Goal: Transaction & Acquisition: Purchase product/service

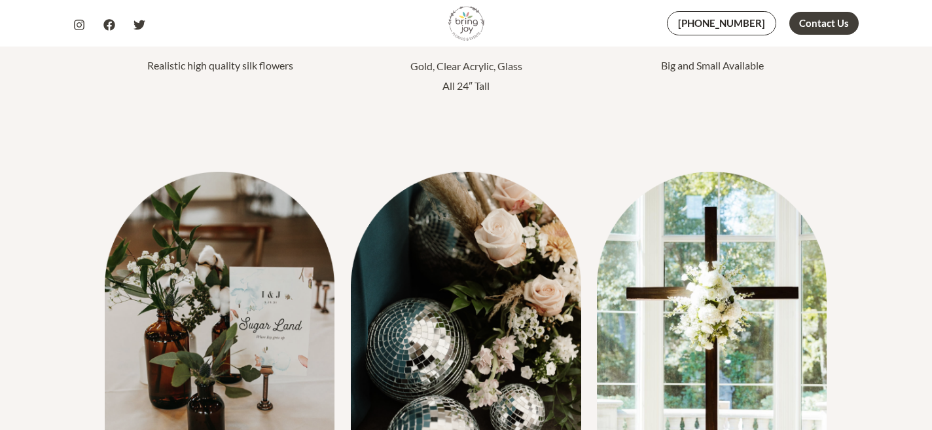
scroll to position [432, 0]
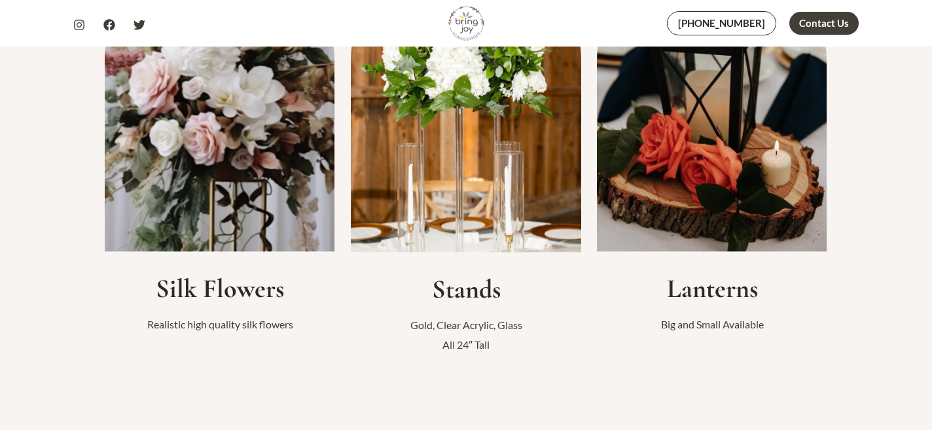
click at [249, 184] on img at bounding box center [220, 99] width 231 height 306
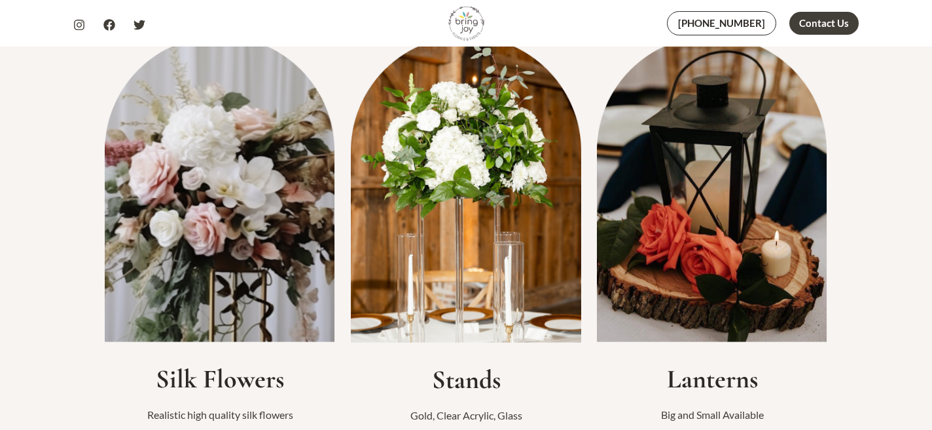
scroll to position [282, 0]
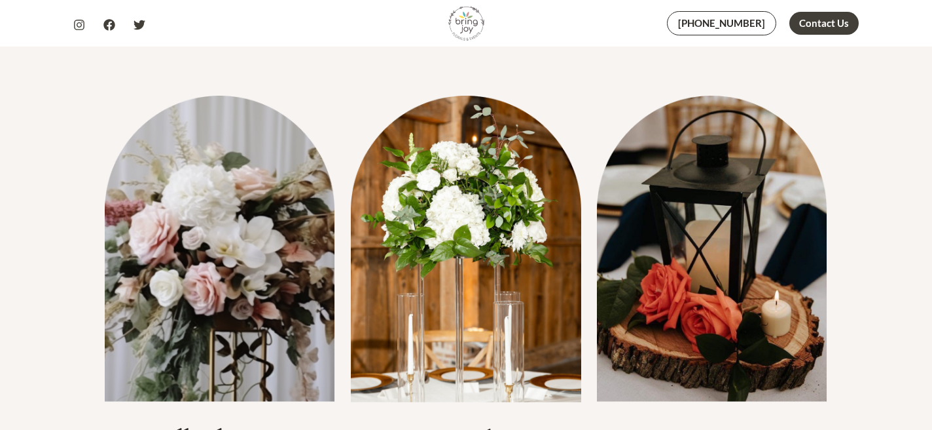
click at [249, 184] on img at bounding box center [220, 249] width 231 height 306
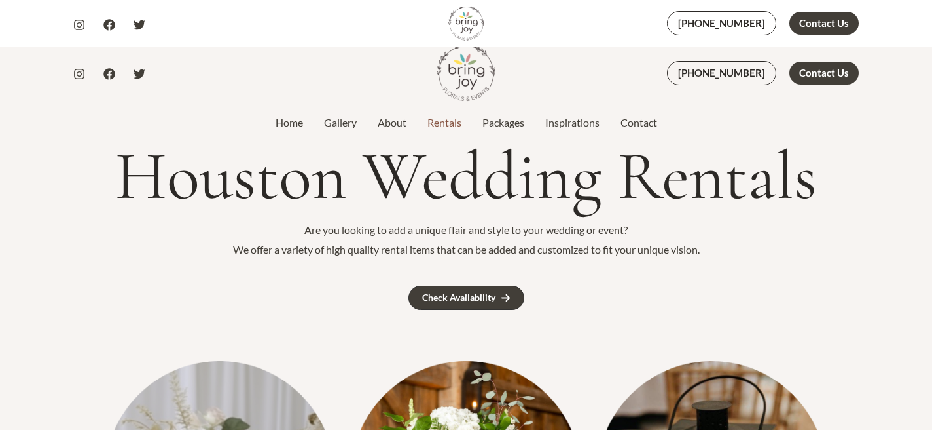
scroll to position [0, 0]
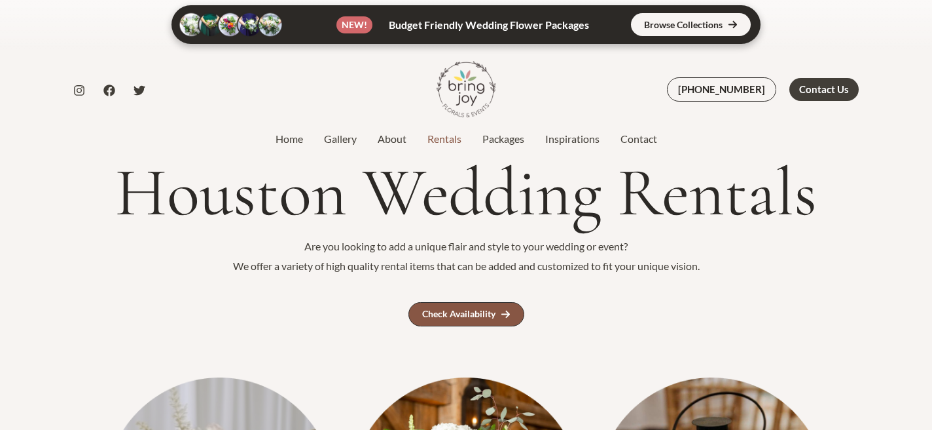
click at [484, 307] on link "Check Availability" at bounding box center [467, 314] width 116 height 24
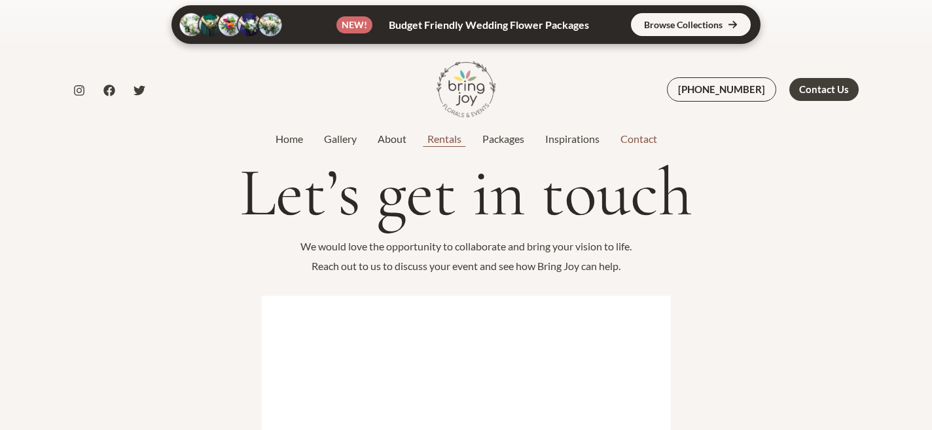
click at [438, 136] on link "Rentals" at bounding box center [444, 139] width 55 height 16
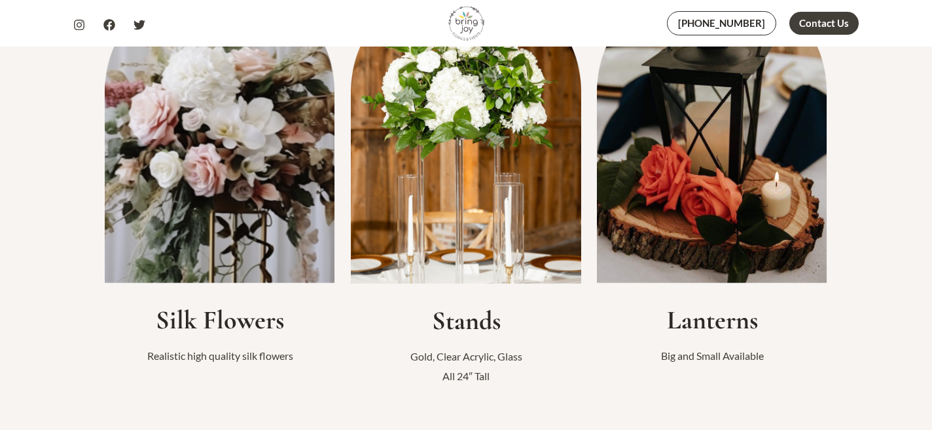
scroll to position [493, 0]
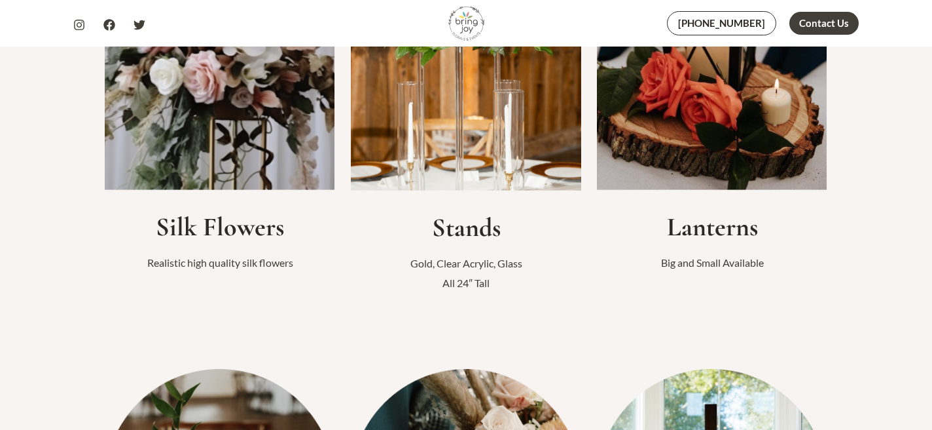
click at [435, 158] on img at bounding box center [466, 37] width 231 height 306
click at [446, 223] on h2 "Stands" at bounding box center [466, 227] width 231 height 31
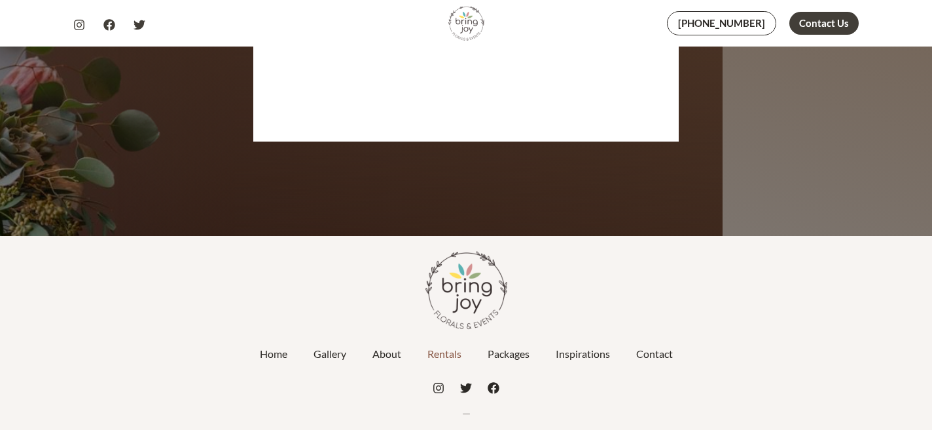
scroll to position [2697, 0]
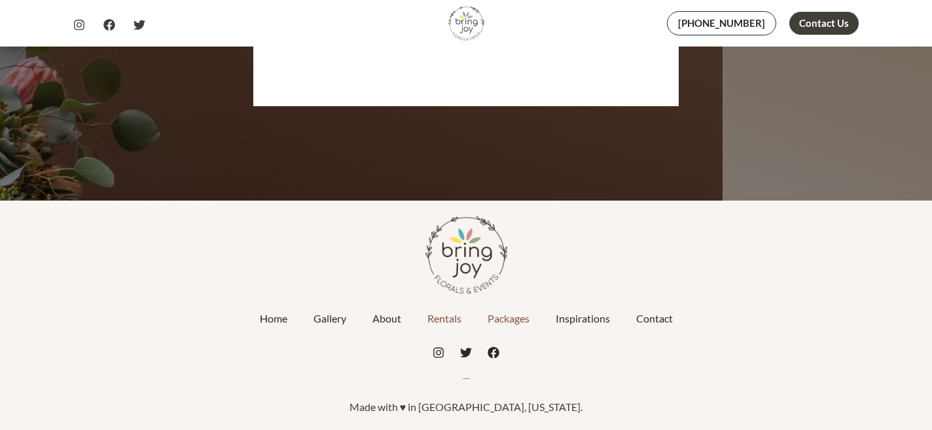
click at [513, 319] on link "Packages" at bounding box center [509, 318] width 68 height 33
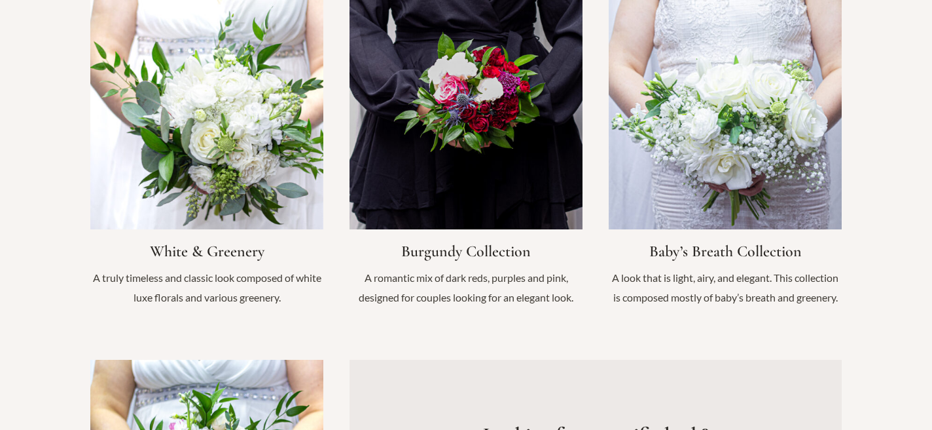
scroll to position [1365, 0]
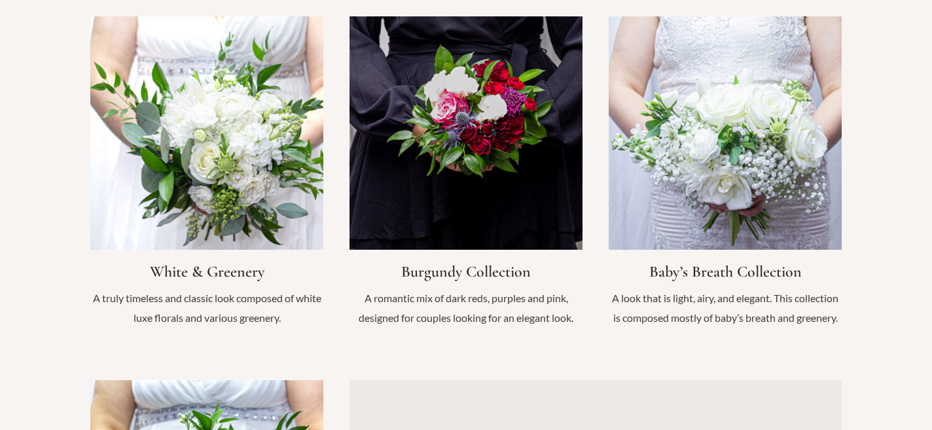
click at [473, 129] on link "Infobox Link" at bounding box center [466, 177] width 233 height 323
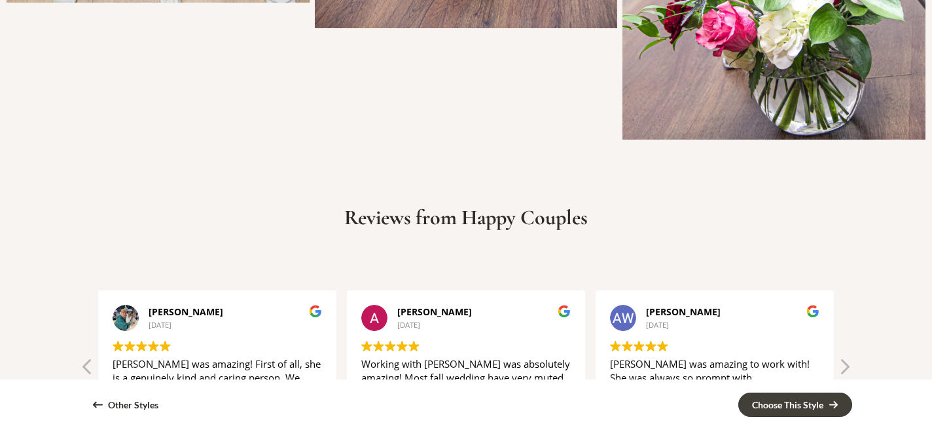
scroll to position [2718, 0]
